Goal: Information Seeking & Learning: Find specific fact

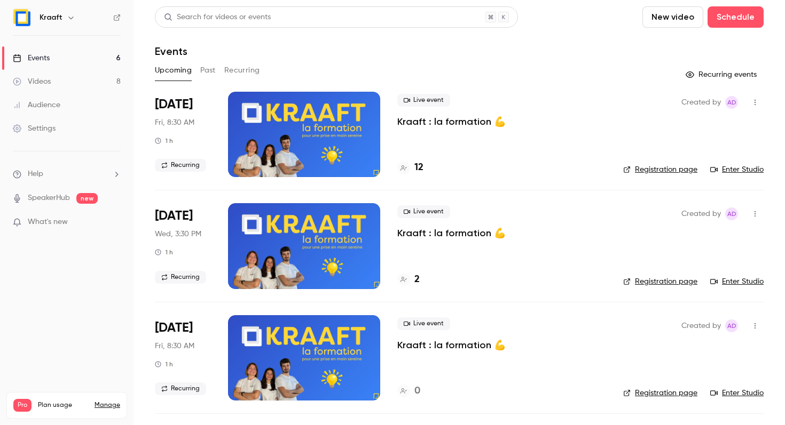
click at [209, 75] on button "Past" at bounding box center [207, 70] width 15 height 17
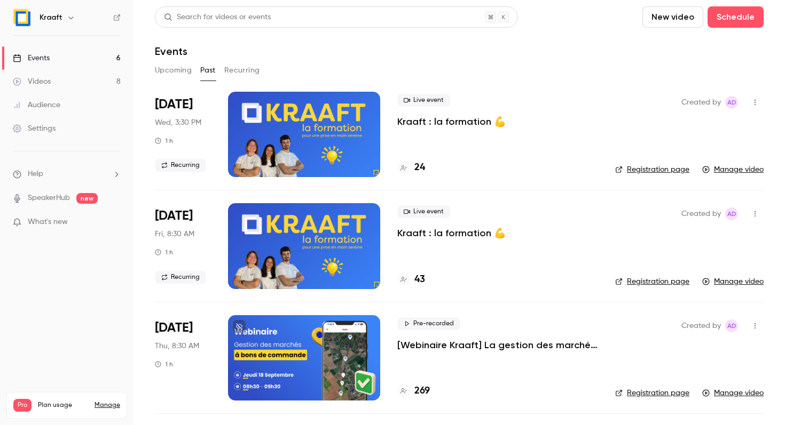
click at [273, 131] on div at bounding box center [304, 134] width 152 height 85
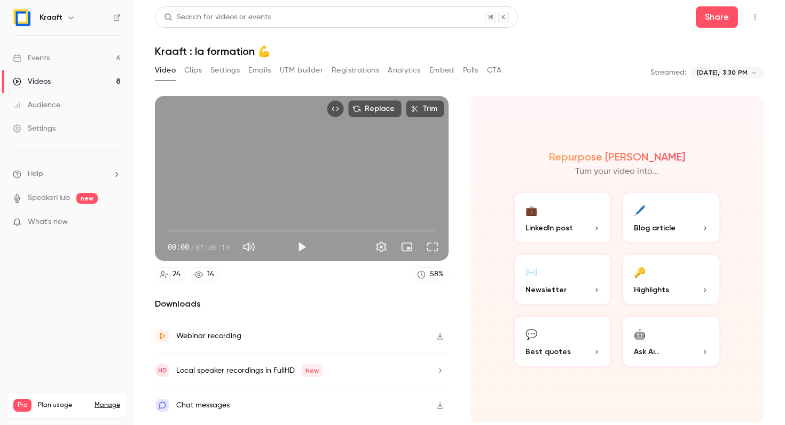
click at [354, 74] on button "Registrations" at bounding box center [356, 70] width 48 height 17
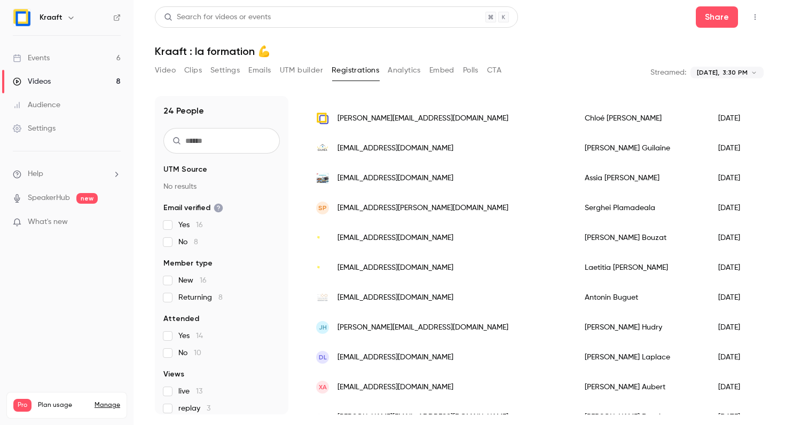
scroll to position [341, 0]
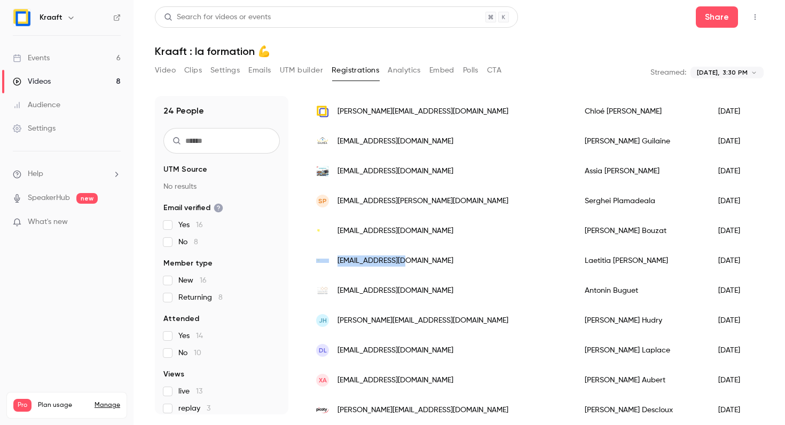
drag, startPoint x: 407, startPoint y: 262, endPoint x: 331, endPoint y: 262, distance: 76.3
click at [331, 262] on div "[EMAIL_ADDRESS][DOMAIN_NAME]" at bounding box center [439, 261] width 269 height 30
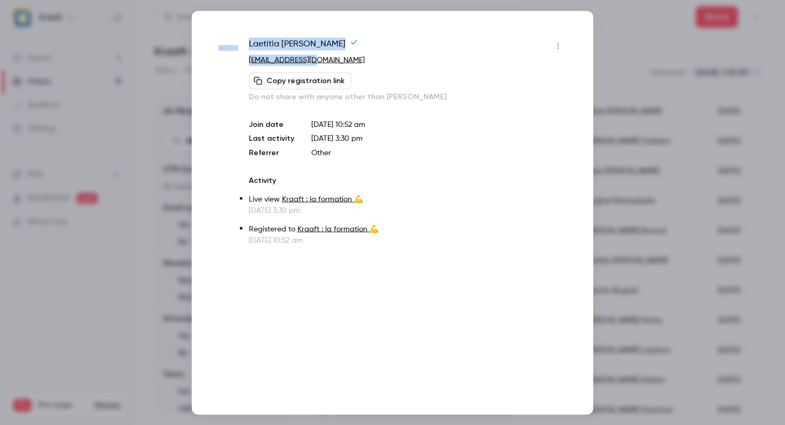
drag, startPoint x: 242, startPoint y: 61, endPoint x: 317, endPoint y: 57, distance: 74.9
click at [316, 57] on div "[PERSON_NAME] [EMAIL_ADDRESS][DOMAIN_NAME] Copy registration link Do not share …" at bounding box center [392, 141] width 348 height 208
click at [317, 57] on p "[EMAIL_ADDRESS][DOMAIN_NAME]" at bounding box center [408, 59] width 318 height 11
drag, startPoint x: 317, startPoint y: 57, endPoint x: 249, endPoint y: 59, distance: 67.8
click at [249, 59] on p "[EMAIL_ADDRESS][DOMAIN_NAME]" at bounding box center [408, 59] width 318 height 11
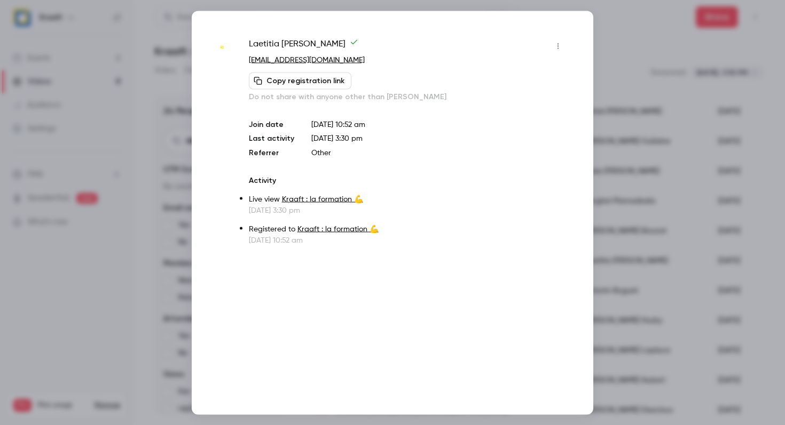
click at [605, 25] on div at bounding box center [392, 212] width 785 height 425
